Goal: Browse casually

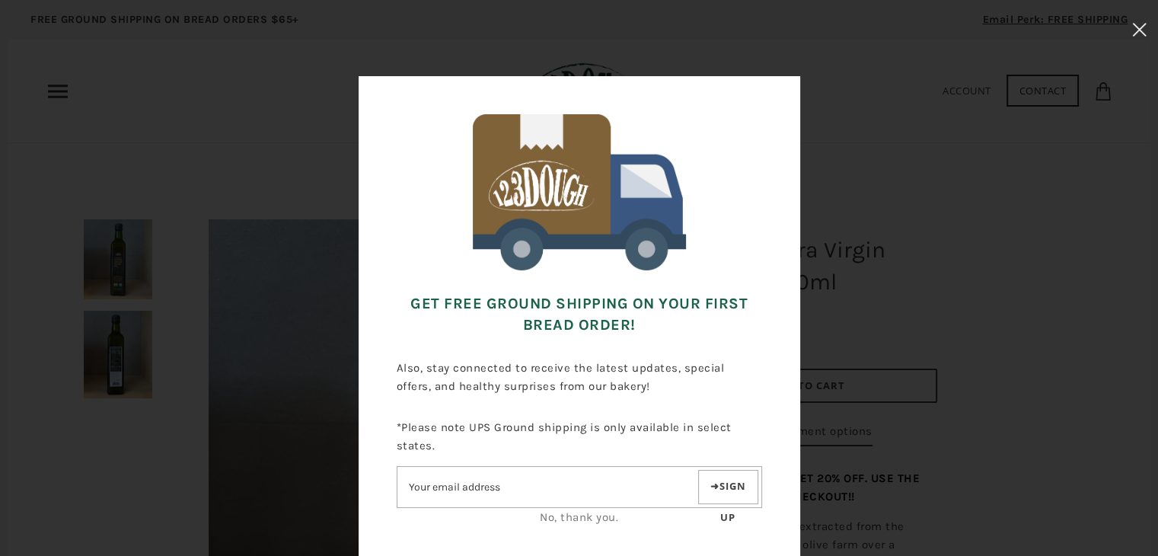
click at [1136, 30] on icon at bounding box center [1139, 30] width 14 height 14
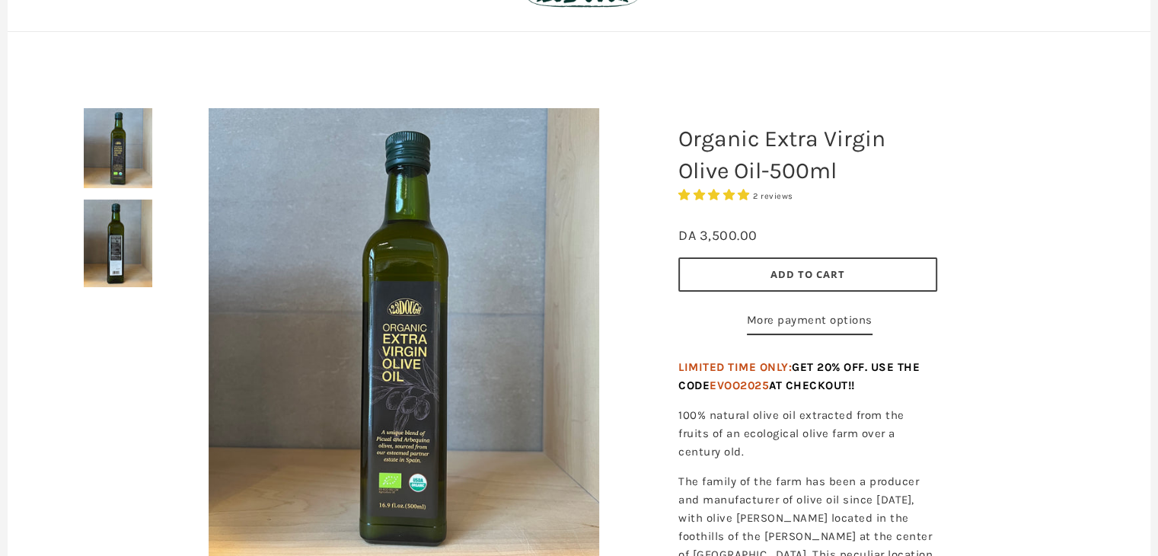
scroll to position [228, 0]
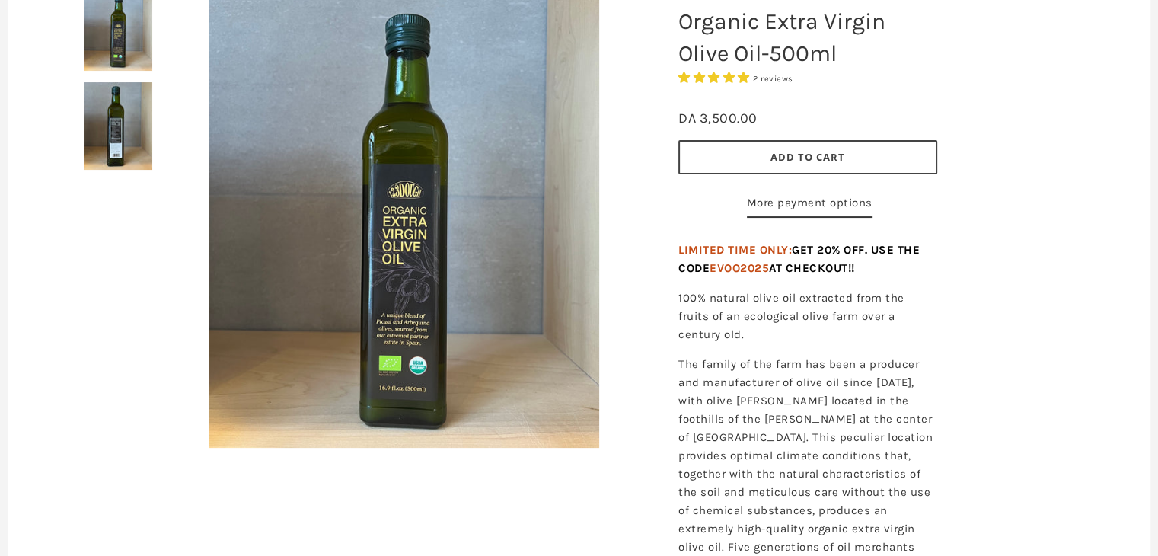
click at [378, 272] on img at bounding box center [404, 219] width 390 height 457
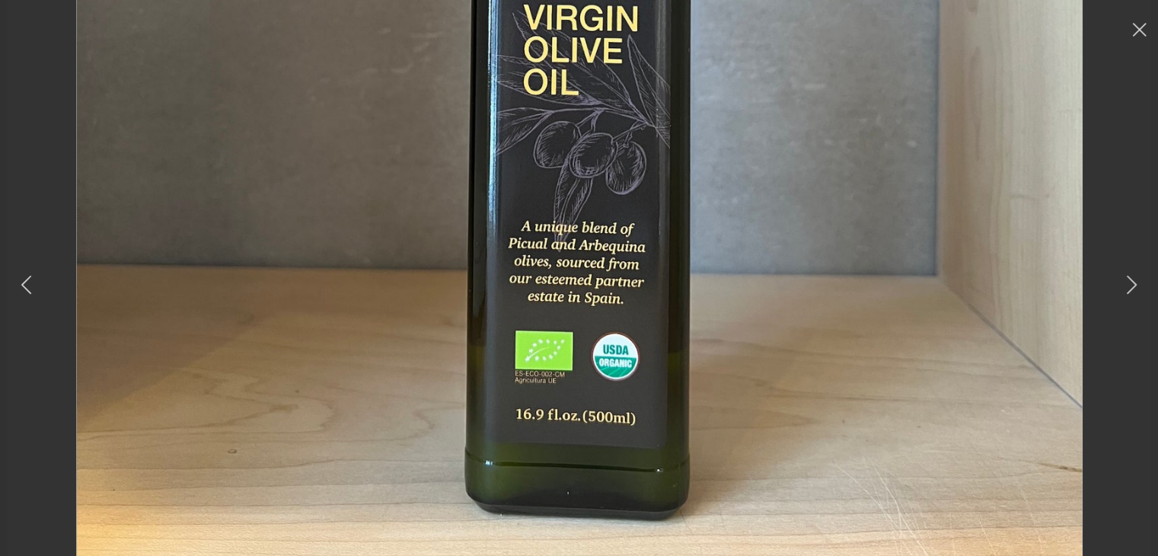
scroll to position [609, 0]
click at [1135, 283] on use at bounding box center [1132, 285] width 10 height 18
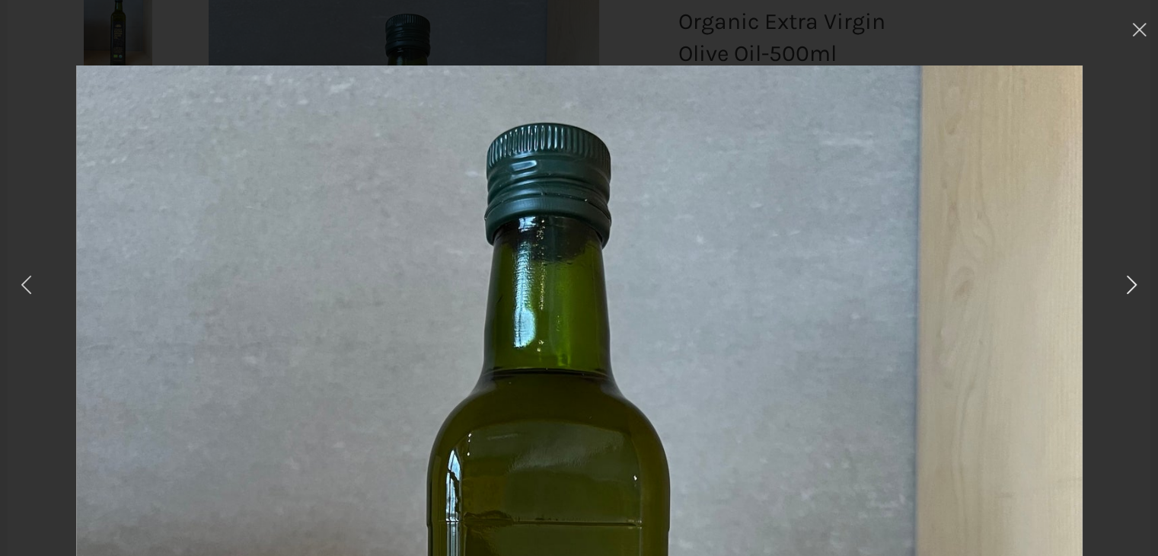
scroll to position [0, 0]
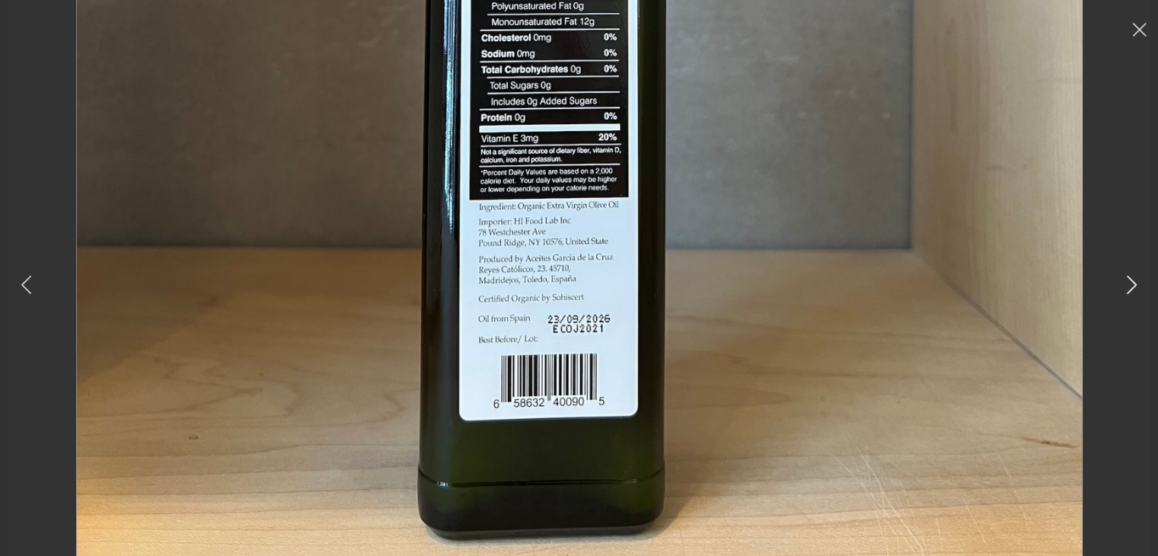
click at [1129, 275] on icon at bounding box center [1132, 284] width 22 height 21
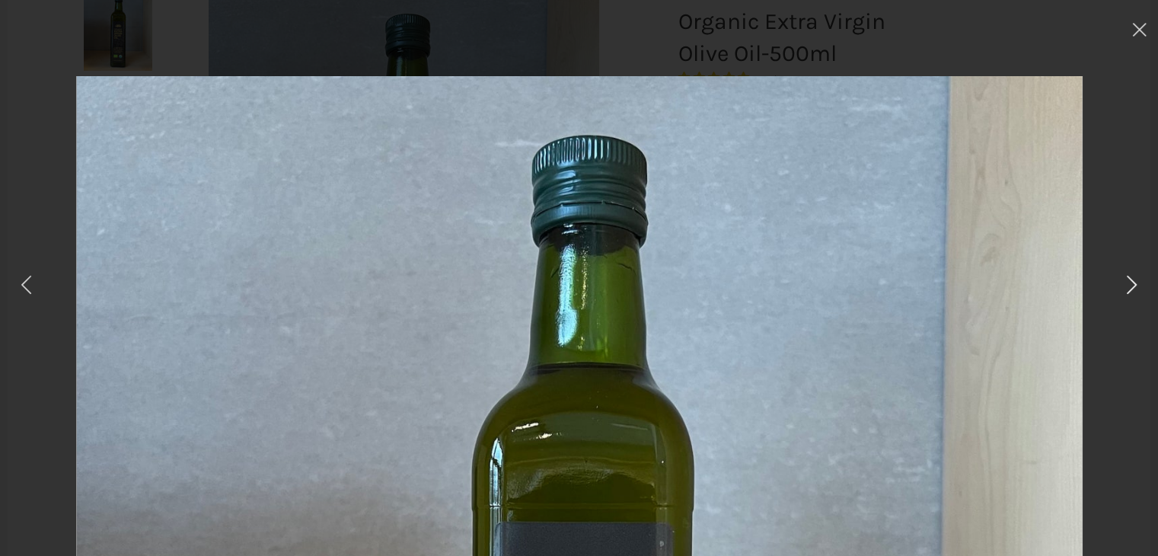
click at [1129, 275] on icon at bounding box center [1132, 284] width 22 height 21
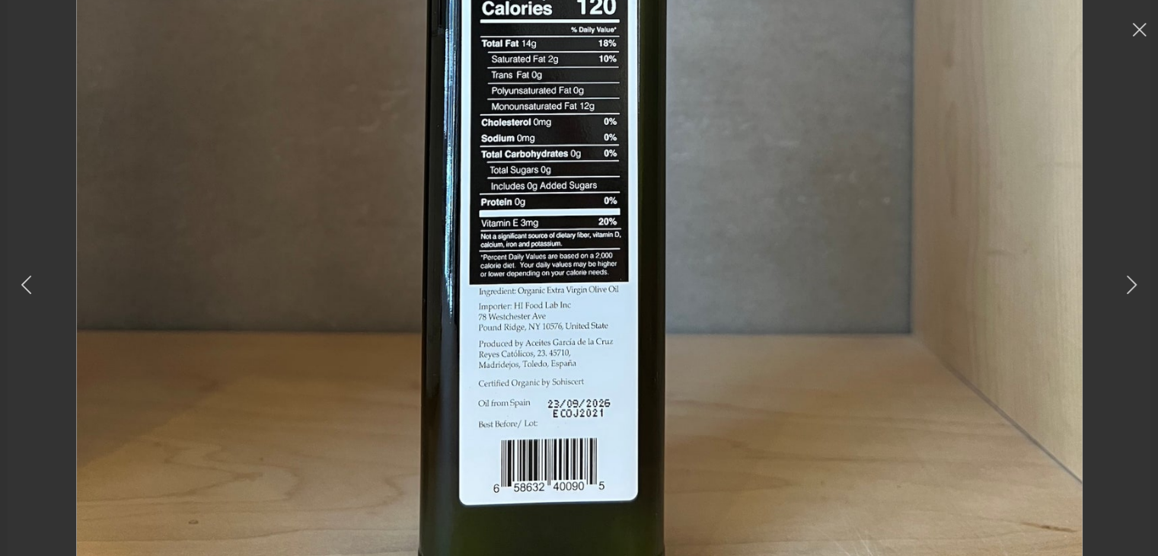
scroll to position [685, 0]
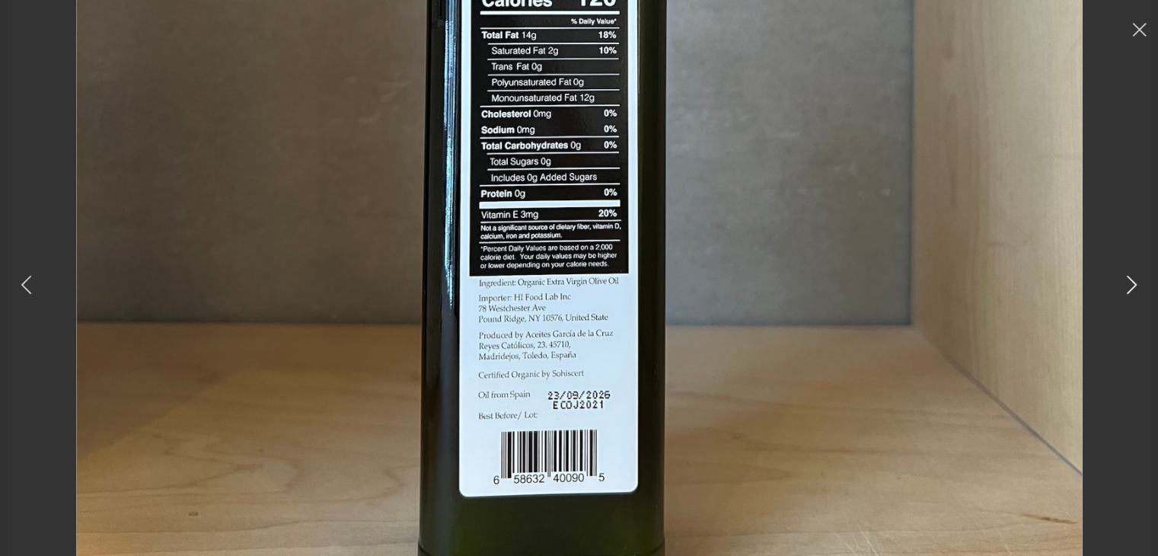
click at [1119, 284] on button at bounding box center [1131, 282] width 37 height 46
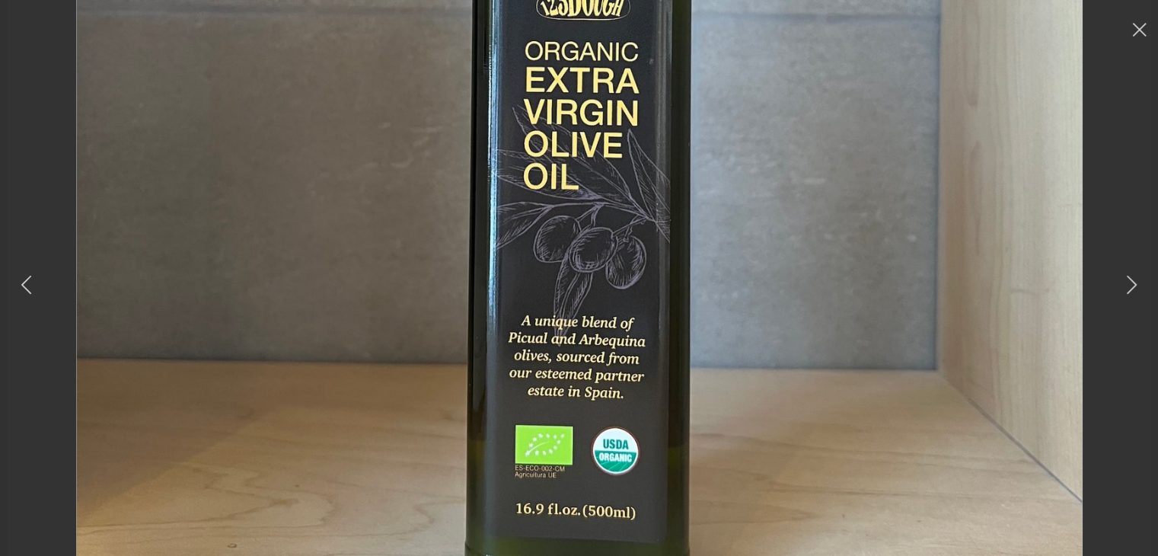
scroll to position [609, 0]
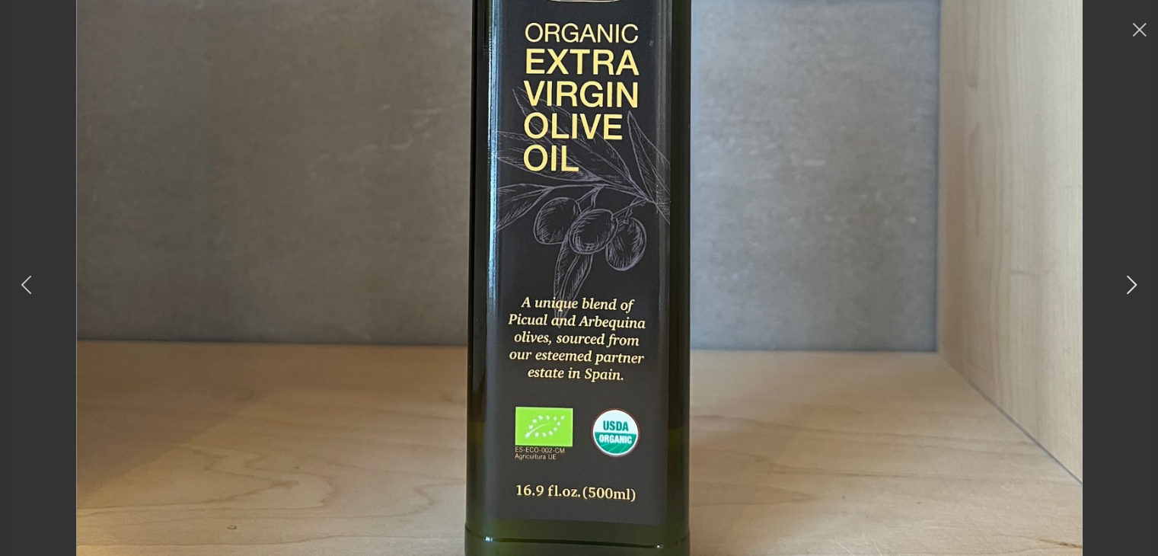
click at [1127, 283] on icon at bounding box center [1132, 284] width 22 height 21
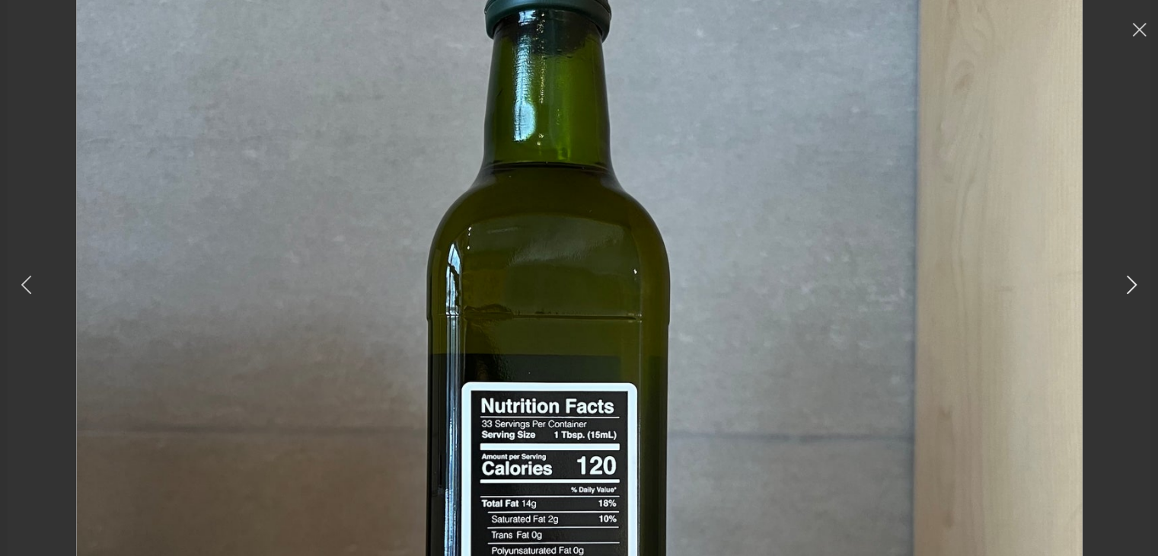
scroll to position [0, 0]
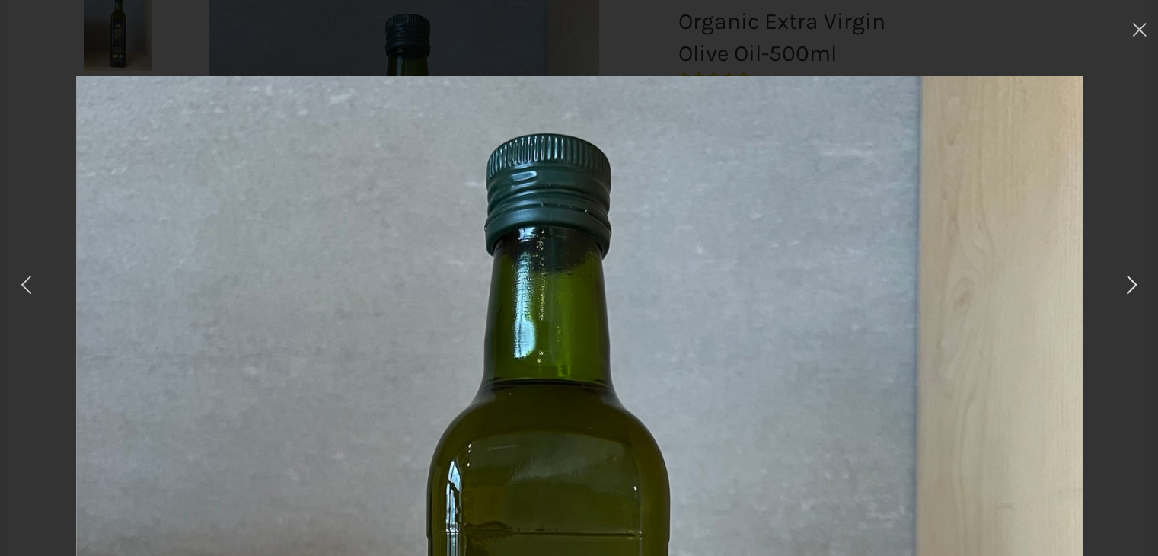
click at [1138, 272] on button at bounding box center [1131, 282] width 37 height 46
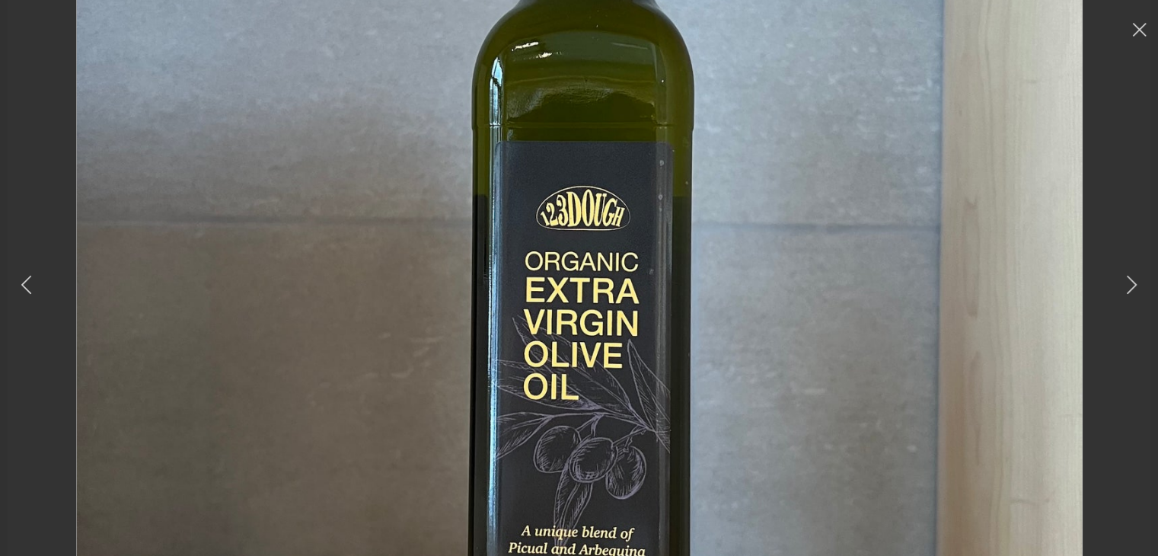
scroll to position [685, 0]
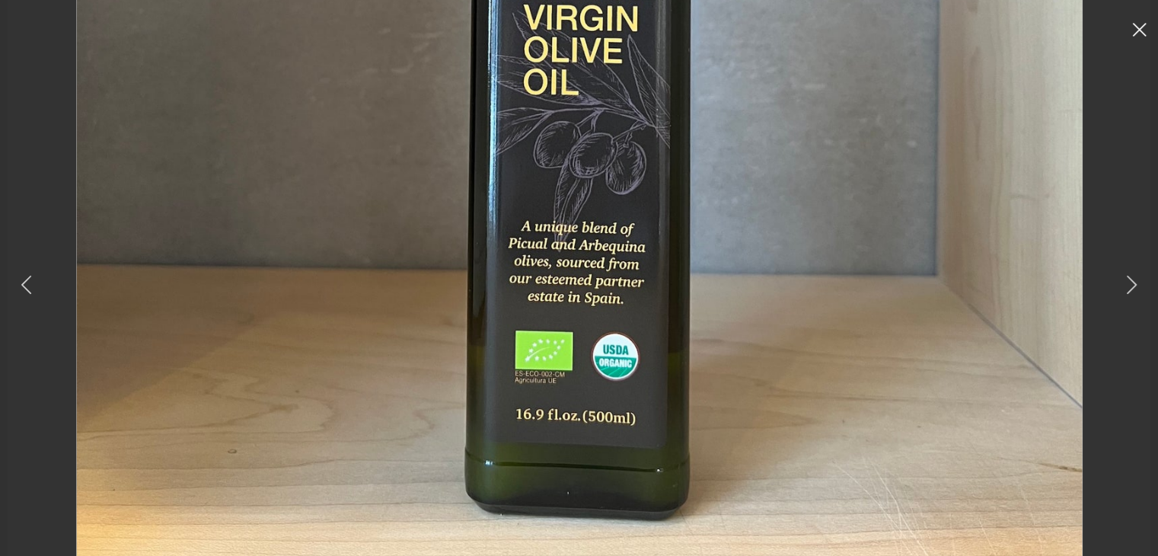
click at [1139, 22] on button at bounding box center [1139, 32] width 37 height 64
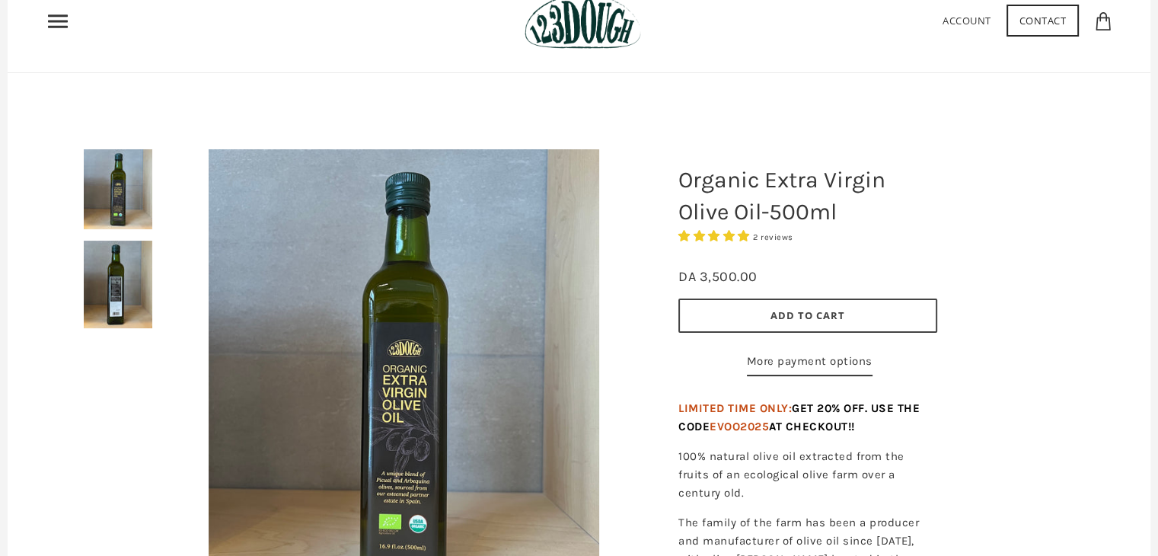
scroll to position [0, 0]
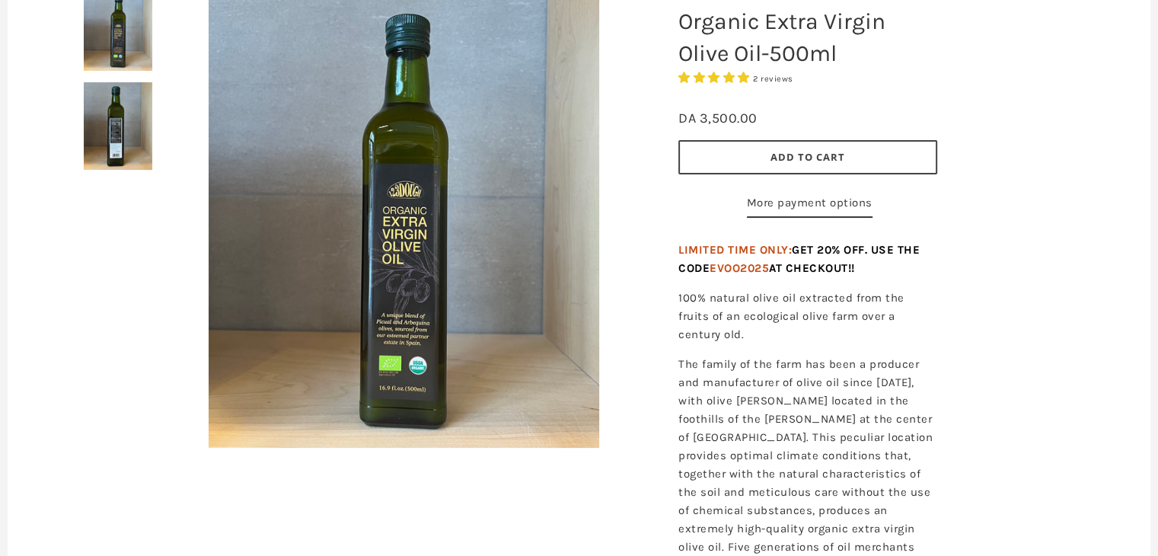
click at [433, 278] on img at bounding box center [404, 219] width 390 height 457
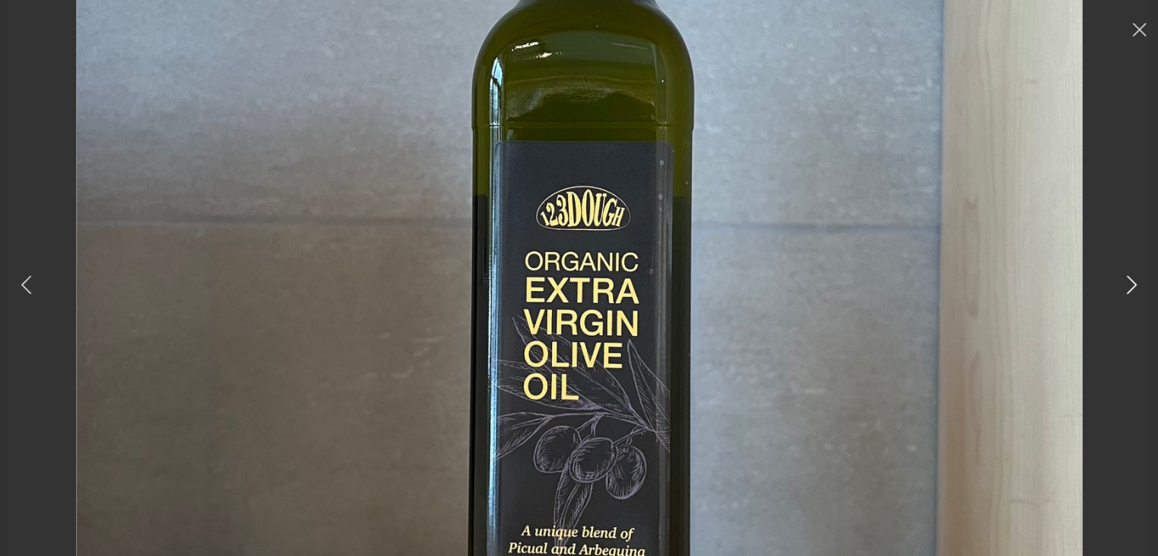
click at [1124, 282] on icon at bounding box center [1132, 284] width 22 height 21
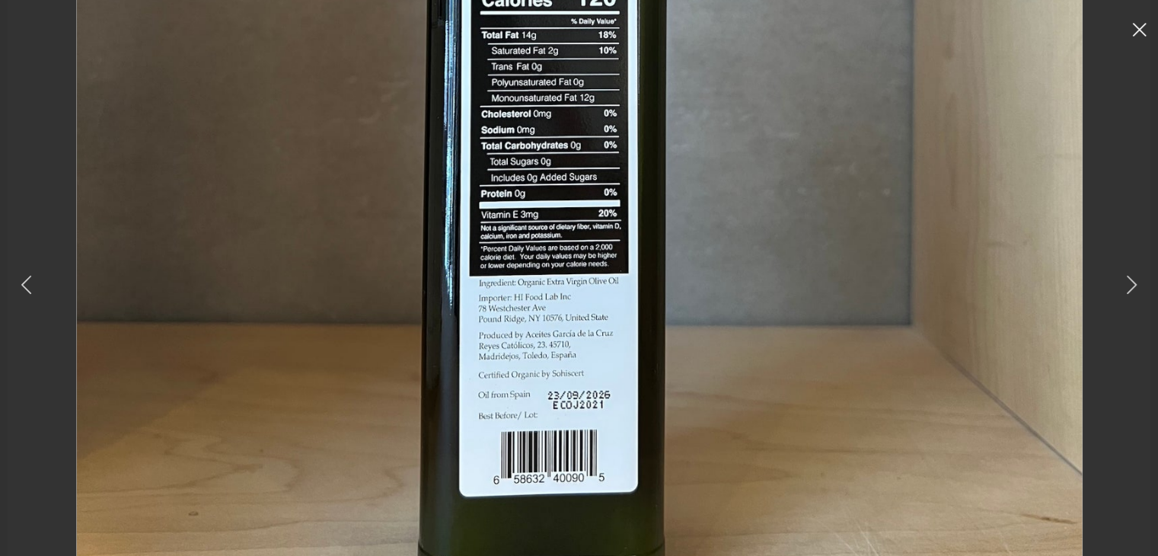
click at [1145, 31] on icon at bounding box center [1139, 30] width 14 height 14
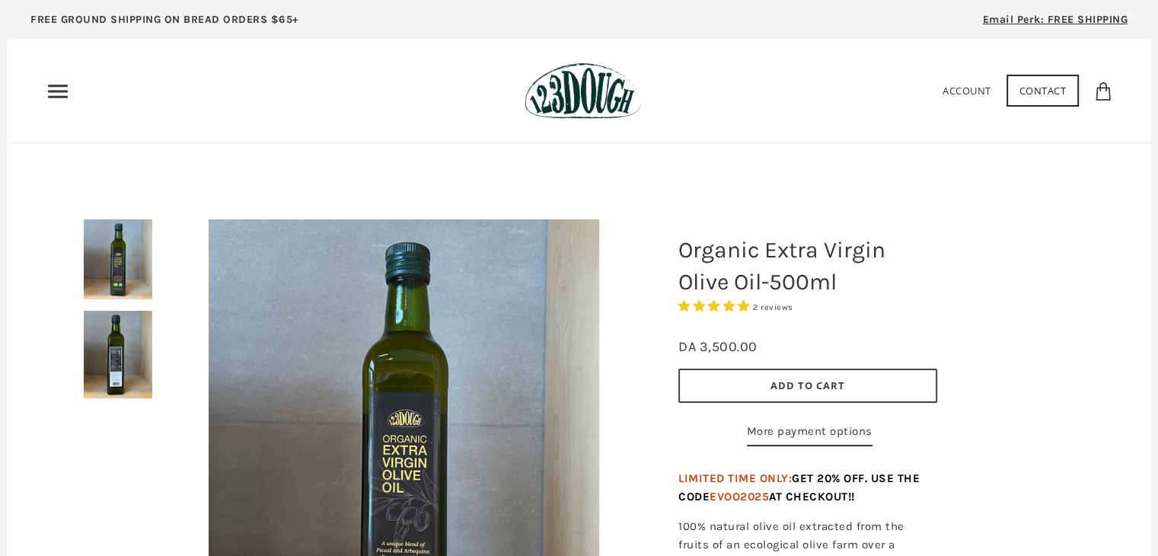
click at [616, 78] on img at bounding box center [583, 90] width 117 height 57
click at [559, 101] on img at bounding box center [583, 90] width 117 height 57
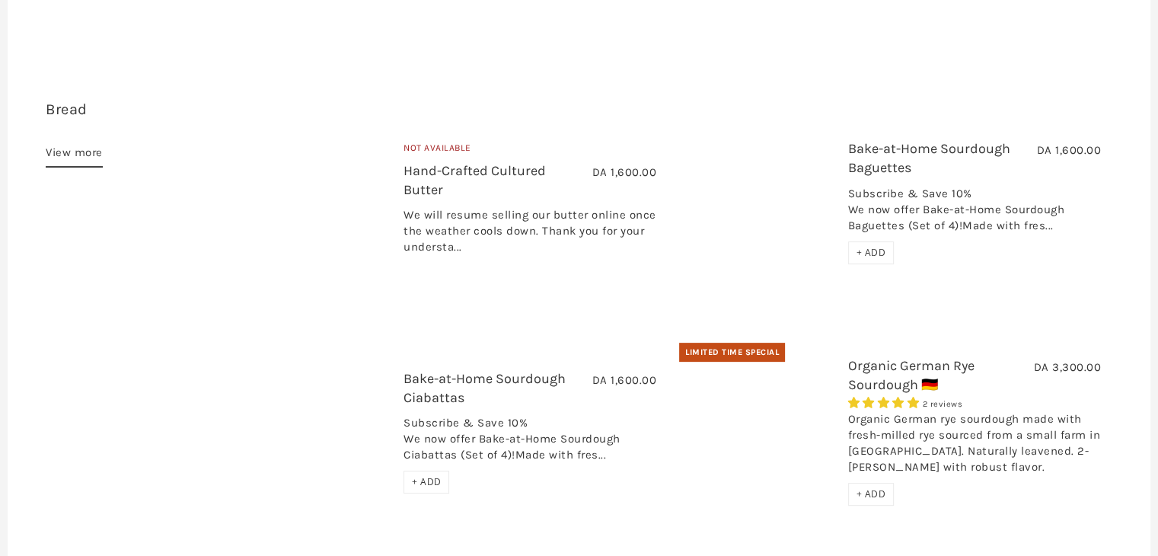
scroll to position [457, 0]
